Goal: Information Seeking & Learning: Learn about a topic

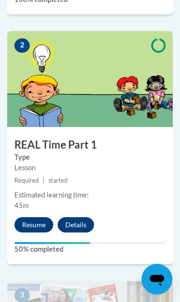
scroll to position [617, 0]
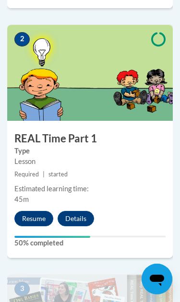
click at [37, 216] on button "Resume" at bounding box center [33, 218] width 39 height 15
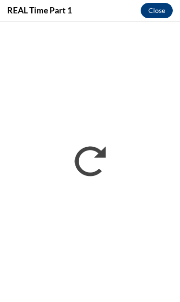
scroll to position [0, 0]
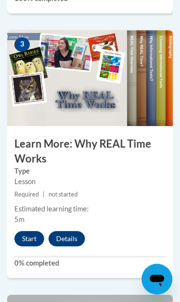
scroll to position [873, 0]
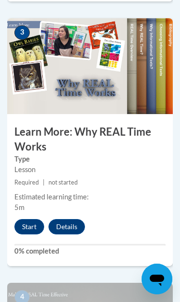
click at [28, 226] on button "Start" at bounding box center [29, 226] width 30 height 15
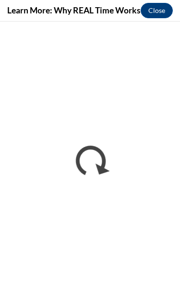
scroll to position [0, 0]
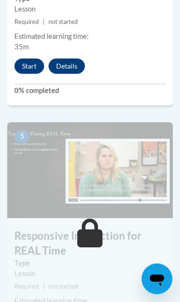
scroll to position [1287, 0]
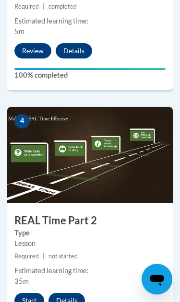
click at [31, 294] on button "Start" at bounding box center [29, 300] width 30 height 15
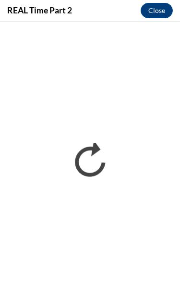
scroll to position [0, 0]
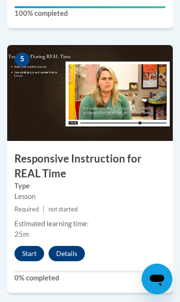
scroll to position [1363, 0]
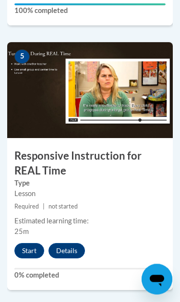
click at [34, 244] on button "Start" at bounding box center [29, 250] width 30 height 15
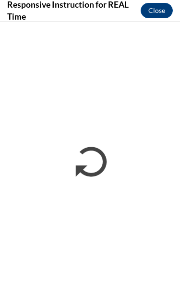
scroll to position [0, 0]
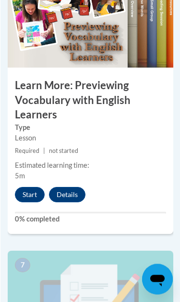
scroll to position [1697, 0]
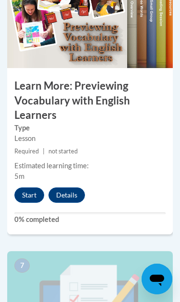
click at [33, 191] on button "Start" at bounding box center [29, 194] width 30 height 15
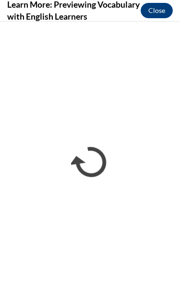
scroll to position [0, 0]
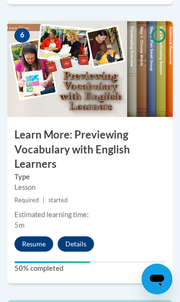
scroll to position [1652, 0]
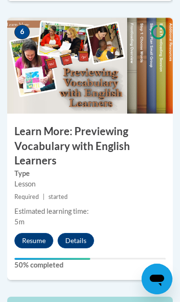
click at [34, 234] on button "Resume" at bounding box center [33, 240] width 39 height 15
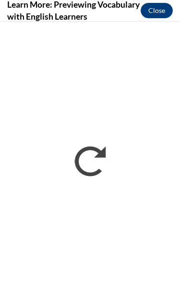
scroll to position [0, 0]
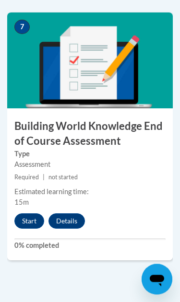
scroll to position [1949, 0]
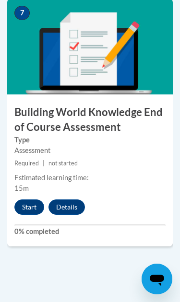
click at [33, 203] on button "Start" at bounding box center [29, 206] width 30 height 15
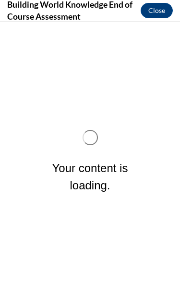
scroll to position [0, 0]
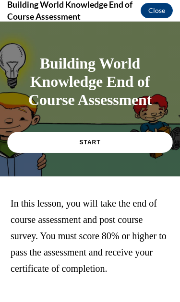
click at [142, 142] on link "START" at bounding box center [89, 142] width 165 height 21
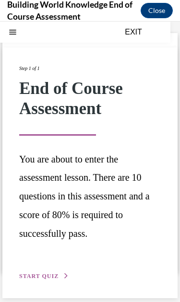
scroll to position [30, 0]
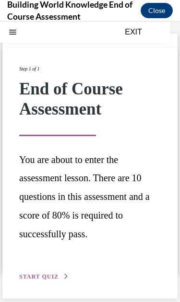
click at [50, 273] on span "START QUIZ" at bounding box center [38, 276] width 39 height 7
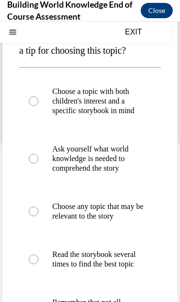
scroll to position [159, 0]
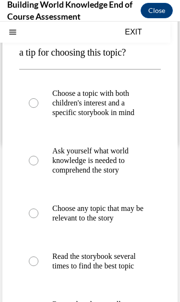
click at [38, 218] on div at bounding box center [34, 213] width 10 height 10
click at [38, 218] on input "Choose any topic that may be relevant to the story" at bounding box center [34, 213] width 10 height 10
radio input "true"
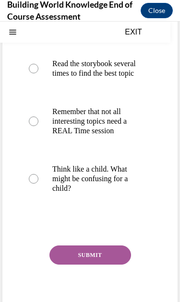
click at [97, 264] on button "SUBMIT" at bounding box center [89, 254] width 81 height 19
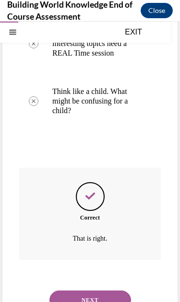
scroll to position [429, 0]
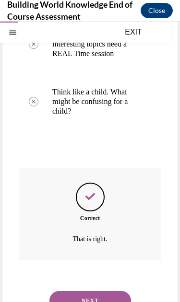
click at [97, 301] on button "NEXT" at bounding box center [89, 300] width 81 height 19
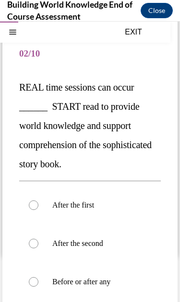
scroll to position [47, 0]
click at [30, 282] on div at bounding box center [34, 282] width 10 height 10
click at [30, 282] on input "Before or after any" at bounding box center [34, 282] width 10 height 10
radio input "true"
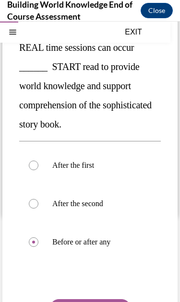
click at [104, 301] on button "SUBMIT" at bounding box center [89, 308] width 81 height 19
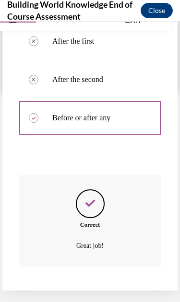
scroll to position [199, 0]
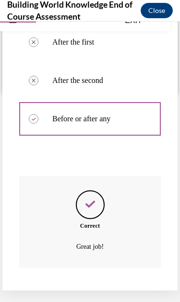
click at [102, 298] on button "NEXT" at bounding box center [89, 307] width 81 height 19
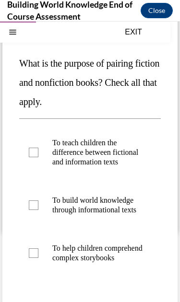
scroll to position [71, 0]
click at [37, 206] on div at bounding box center [34, 205] width 10 height 10
click at [37, 206] on input "To build world knowledge through informational texts" at bounding box center [34, 205] width 10 height 10
checkbox input "true"
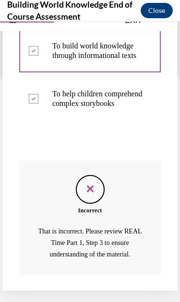
scroll to position [214, 0]
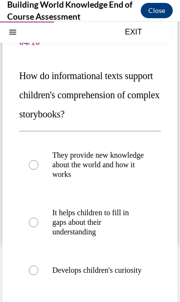
scroll to position [59, 0]
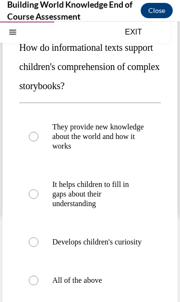
click at [32, 285] on div at bounding box center [34, 280] width 10 height 10
click at [32, 285] on input "All of the above" at bounding box center [34, 280] width 10 height 10
radio input "true"
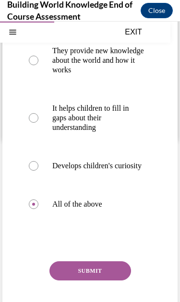
click at [104, 280] on button "SUBMIT" at bounding box center [89, 270] width 81 height 19
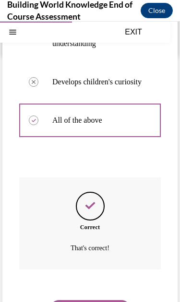
scroll to position [247, 0]
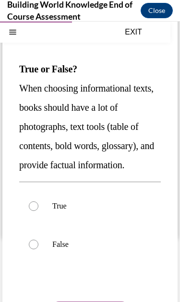
scroll to position [68, 0]
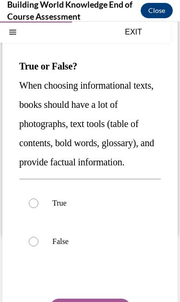
click at [35, 204] on div at bounding box center [34, 203] width 10 height 10
click at [35, 204] on input "True" at bounding box center [34, 203] width 10 height 10
radio input "true"
click at [112, 301] on button "SUBMIT" at bounding box center [89, 307] width 81 height 19
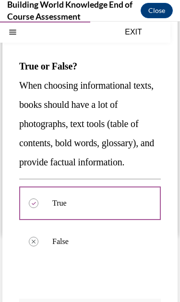
scroll to position [11, 0]
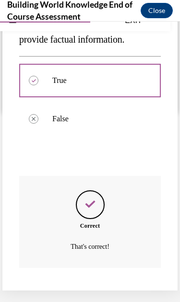
click at [107, 298] on button "NEXT" at bounding box center [89, 307] width 81 height 19
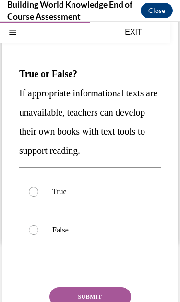
scroll to position [61, 0]
click at [35, 195] on div at bounding box center [34, 192] width 10 height 10
click at [35, 195] on input "True" at bounding box center [34, 192] width 10 height 10
radio input "true"
click at [108, 296] on button "SUBMIT" at bounding box center [89, 296] width 81 height 19
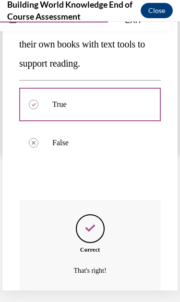
scroll to position [151, 0]
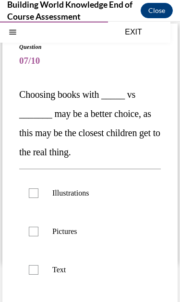
scroll to position [40, 0]
click at [37, 234] on div at bounding box center [34, 232] width 10 height 10
click at [37, 234] on input "Pictures" at bounding box center [34, 232] width 10 height 10
checkbox input "true"
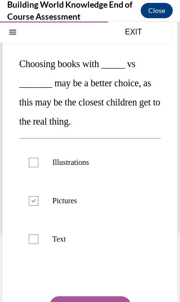
scroll to position [78, 0]
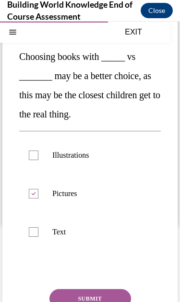
click at [111, 297] on button "SUBMIT" at bounding box center [89, 298] width 81 height 19
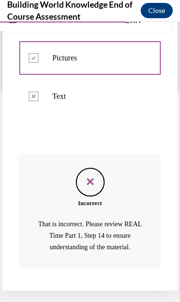
scroll to position [202, 0]
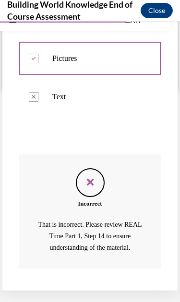
click at [102, 299] on button "NEXT" at bounding box center [89, 308] width 81 height 19
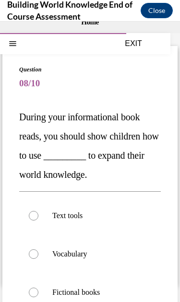
scroll to position [18, 0]
click at [34, 224] on label "Text tools" at bounding box center [89, 215] width 141 height 38
click at [34, 220] on input "Text tools" at bounding box center [34, 216] width 10 height 10
radio input "true"
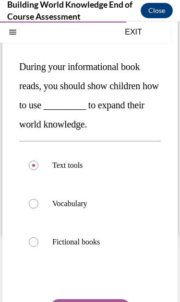
click at [113, 301] on button "SUBMIT" at bounding box center [89, 308] width 81 height 19
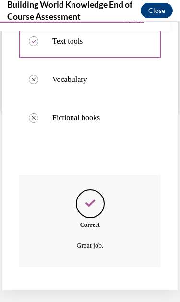
scroll to position [180, 0]
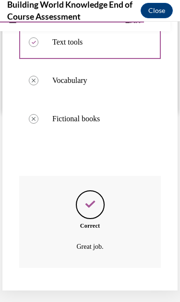
click at [108, 298] on button "NEXT" at bounding box center [89, 307] width 81 height 19
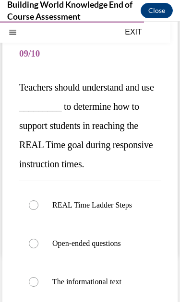
scroll to position [47, 0]
click at [39, 209] on label "REAL Time Ladder Steps" at bounding box center [89, 205] width 141 height 38
click at [38, 209] on input "REAL Time Ladder Steps" at bounding box center [34, 205] width 10 height 10
radio input "true"
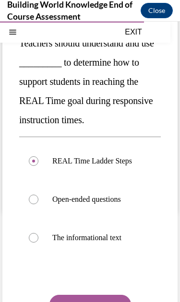
click at [109, 301] on button "SUBMIT" at bounding box center [89, 303] width 81 height 19
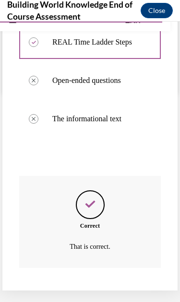
click at [108, 301] on button "NEXT" at bounding box center [89, 307] width 81 height 19
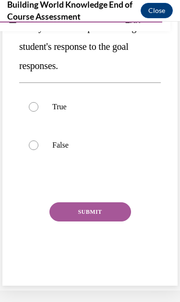
scroll to position [0, 0]
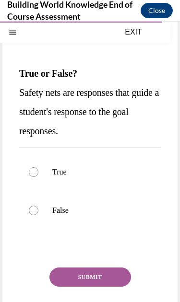
click at [35, 179] on label "True" at bounding box center [89, 172] width 141 height 38
click at [35, 177] on input "True" at bounding box center [34, 172] width 10 height 10
radio input "true"
click at [105, 276] on button "SUBMIT" at bounding box center [89, 276] width 81 height 19
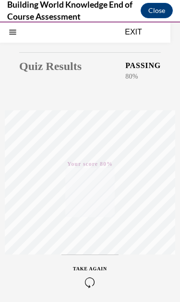
scroll to position [42, 0]
click at [93, 280] on icon "button" at bounding box center [90, 282] width 34 height 11
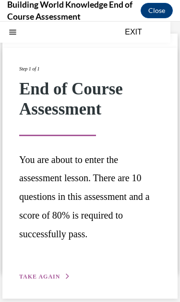
scroll to position [30, 0]
click at [55, 273] on span "TAKE AGAIN" at bounding box center [39, 276] width 41 height 7
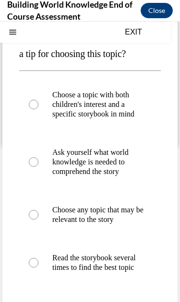
scroll to position [159, 0]
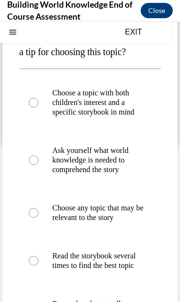
click at [37, 217] on div at bounding box center [34, 213] width 10 height 10
click at [37, 217] on input "Choose any topic that may be relevant to the story" at bounding box center [34, 213] width 10 height 10
radio input "true"
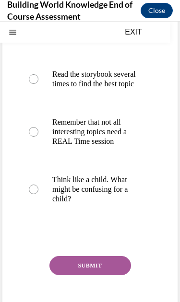
click at [109, 275] on button "SUBMIT" at bounding box center [89, 265] width 81 height 19
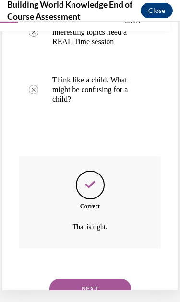
scroll to position [429, 0]
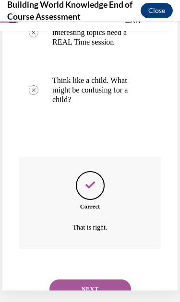
click at [105, 297] on button "NEXT" at bounding box center [89, 288] width 81 height 19
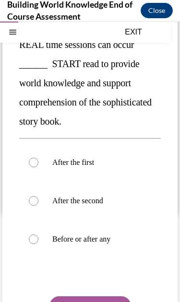
scroll to position [91, 0]
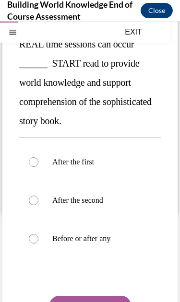
click at [38, 241] on label "Before or after any" at bounding box center [89, 238] width 141 height 38
click at [38, 241] on input "Before or after any" at bounding box center [34, 239] width 10 height 10
radio input "true"
click at [111, 301] on button "SUBMIT" at bounding box center [89, 304] width 81 height 19
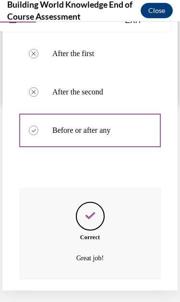
scroll to position [199, 0]
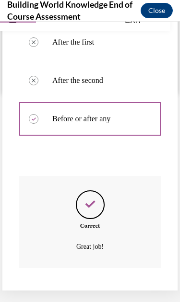
click at [105, 301] on button "NEXT" at bounding box center [89, 307] width 81 height 19
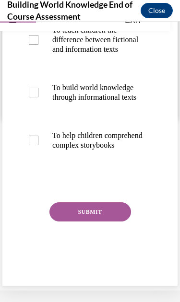
scroll to position [0, 0]
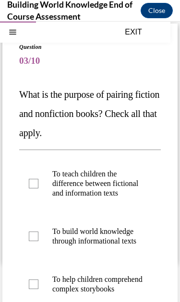
click at [36, 237] on div at bounding box center [34, 236] width 10 height 10
click at [36, 237] on input "To build world knowledge through informational texts" at bounding box center [34, 236] width 10 height 10
checkbox input "true"
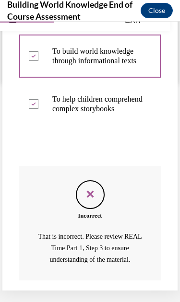
scroll to position [221, 0]
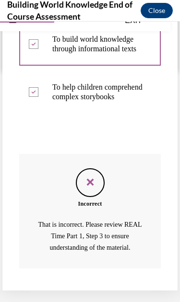
click at [107, 299] on button "NEXT" at bounding box center [89, 308] width 81 height 19
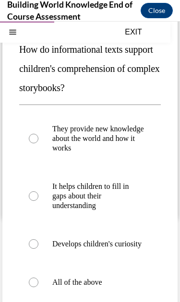
scroll to position [86, 0]
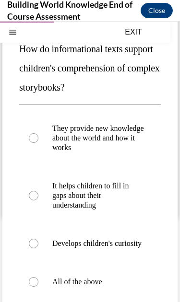
click at [38, 286] on div at bounding box center [34, 282] width 10 height 10
click at [38, 286] on input "All of the above" at bounding box center [34, 282] width 10 height 10
radio input "true"
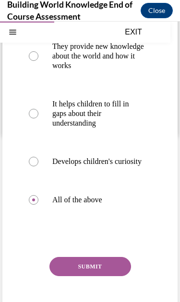
click at [103, 276] on button "SUBMIT" at bounding box center [89, 266] width 81 height 19
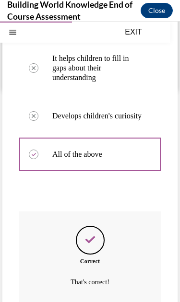
scroll to position [247, 0]
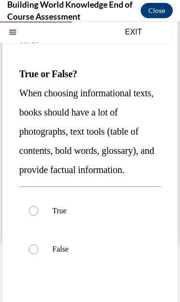
scroll to position [61, 0]
click at [36, 215] on div at bounding box center [34, 211] width 10 height 10
click at [36, 215] on input "True" at bounding box center [34, 211] width 10 height 10
radio input "true"
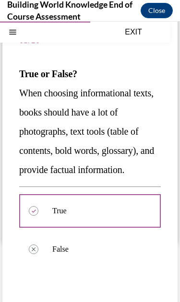
scroll to position [0, 0]
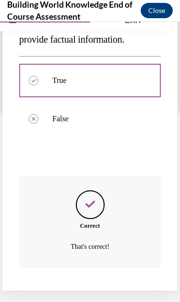
click at [107, 298] on button "NEXT" at bounding box center [89, 307] width 81 height 19
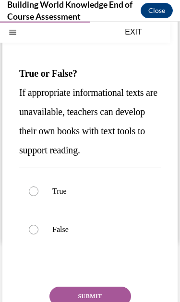
click at [39, 192] on label "True" at bounding box center [89, 191] width 141 height 38
click at [38, 192] on input "True" at bounding box center [34, 191] width 10 height 10
radio input "true"
click at [109, 298] on button "SUBMIT" at bounding box center [89, 295] width 81 height 19
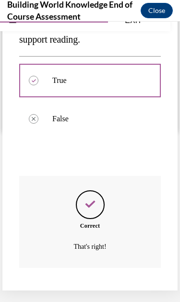
click at [104, 298] on button "NEXT" at bounding box center [89, 307] width 81 height 19
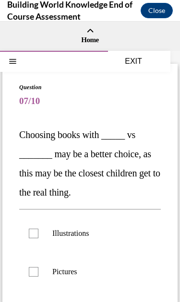
click at [38, 229] on label "Illustrations" at bounding box center [89, 233] width 141 height 38
click at [38, 229] on input "Illustrations" at bounding box center [34, 233] width 10 height 10
checkbox input "true"
click at [38, 267] on label "Pictures" at bounding box center [89, 271] width 141 height 38
click at [38, 267] on input "Pictures" at bounding box center [34, 272] width 10 height 10
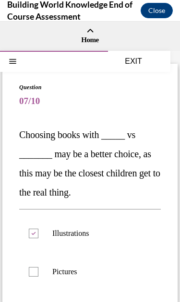
checkbox input "true"
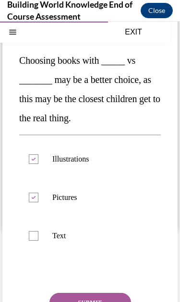
click at [111, 301] on button "SUBMIT" at bounding box center [89, 302] width 81 height 19
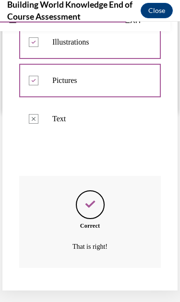
click at [102, 298] on button "NEXT" at bounding box center [89, 307] width 81 height 19
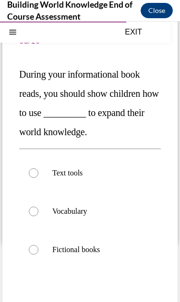
click at [34, 181] on label "Text tools" at bounding box center [89, 173] width 141 height 38
click at [34, 178] on input "Text tools" at bounding box center [34, 173] width 10 height 10
radio input "true"
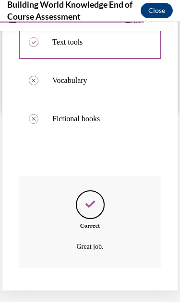
click at [104, 298] on button "NEXT" at bounding box center [89, 307] width 81 height 19
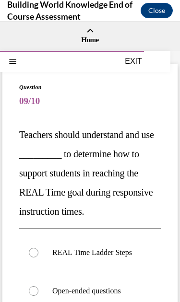
click at [37, 256] on label "REAL Time Ladder Steps" at bounding box center [89, 252] width 141 height 38
click at [37, 256] on input "REAL Time Ladder Steps" at bounding box center [34, 253] width 10 height 10
radio input "true"
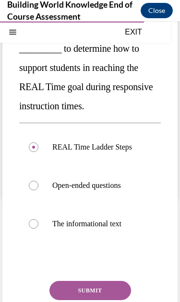
click at [112, 291] on button "SUBMIT" at bounding box center [89, 290] width 81 height 19
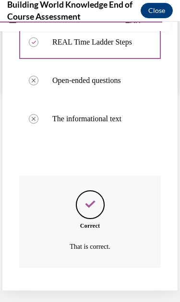
click at [112, 298] on button "NEXT" at bounding box center [89, 307] width 81 height 19
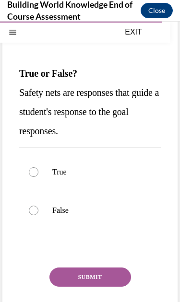
click at [34, 171] on div at bounding box center [34, 172] width 10 height 10
click at [34, 171] on input "True" at bounding box center [34, 172] width 10 height 10
radio input "true"
click at [117, 276] on button "SUBMIT" at bounding box center [89, 276] width 81 height 19
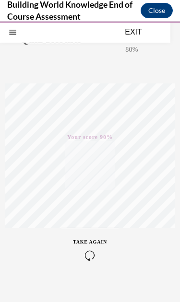
scroll to position [18, 0]
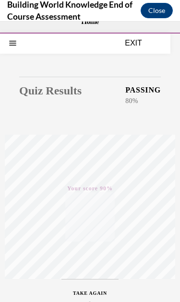
click at [140, 43] on button "EXIT" at bounding box center [132, 42] width 57 height 11
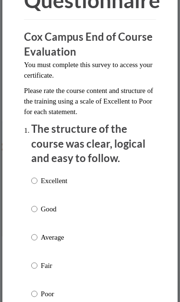
scroll to position [90, 0]
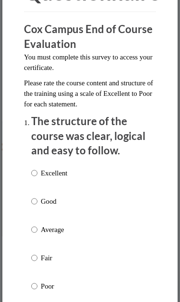
click at [37, 170] on input "Excellent" at bounding box center [34, 173] width 6 height 11
radio input "true"
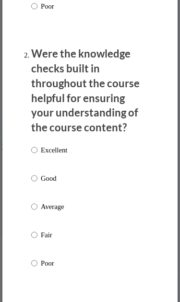
scroll to position [374, 0]
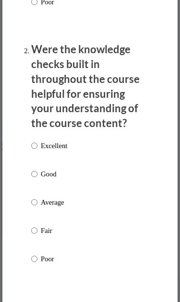
click at [36, 141] on input "Excellent" at bounding box center [34, 145] width 6 height 11
radio input "true"
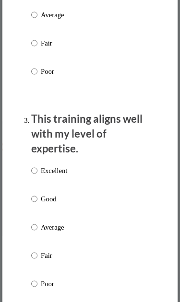
click at [37, 166] on input "Excellent" at bounding box center [34, 170] width 6 height 11
radio input "true"
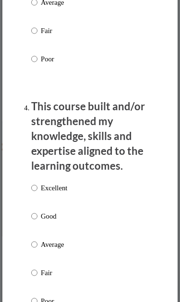
click at [37, 182] on input "Excellent" at bounding box center [34, 187] width 6 height 11
radio input "true"
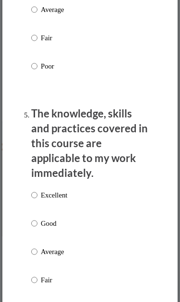
scroll to position [1025, 0]
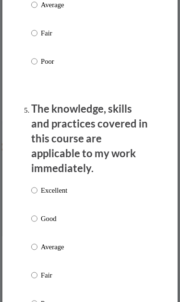
click at [36, 185] on input "Excellent" at bounding box center [34, 190] width 6 height 11
radio input "true"
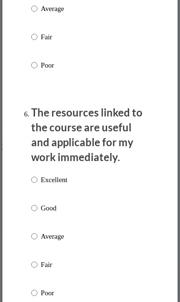
scroll to position [1264, 0]
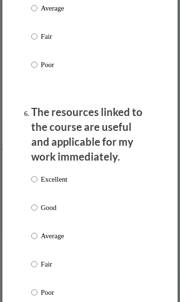
click at [37, 174] on input "Excellent" at bounding box center [34, 179] width 6 height 11
radio input "true"
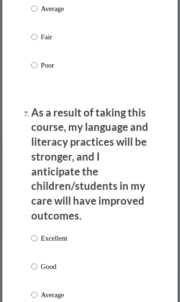
scroll to position [1490, 0]
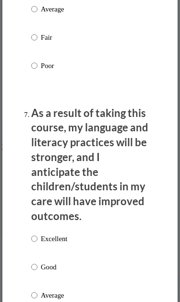
click at [37, 233] on input "Excellent" at bounding box center [34, 238] width 6 height 11
radio input "true"
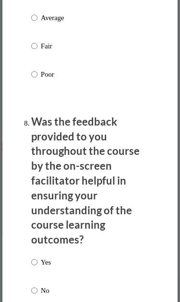
scroll to position [1768, 0]
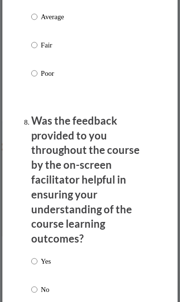
click at [36, 256] on input "Yes" at bounding box center [34, 261] width 6 height 11
radio input "true"
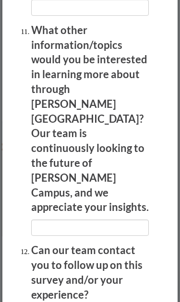
scroll to position [2367, 0]
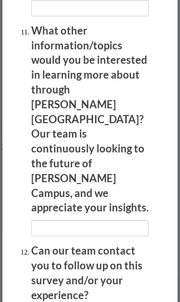
radio input "true"
